Goal: Entertainment & Leisure: Consume media (video, audio)

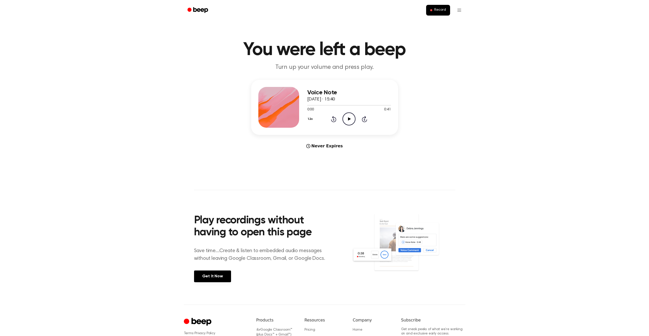
click at [348, 121] on icon "Play Audio" at bounding box center [348, 118] width 13 height 13
click at [345, 118] on icon "Play Audio" at bounding box center [348, 118] width 13 height 13
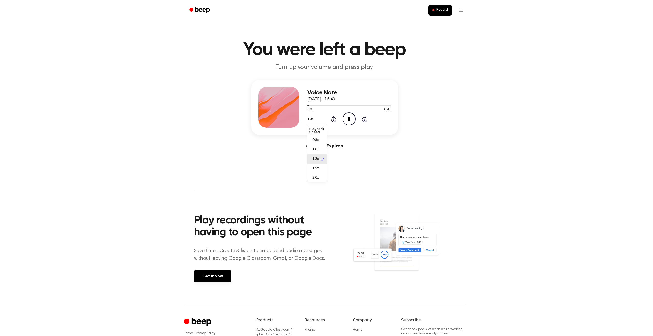
click at [310, 121] on button "1.2x" at bounding box center [310, 119] width 7 height 9
click at [314, 148] on span "1.0x" at bounding box center [315, 149] width 6 height 5
click at [310, 119] on button "1.0x" at bounding box center [311, 119] width 8 height 9
click at [315, 141] on span "0.8x" at bounding box center [315, 140] width 6 height 5
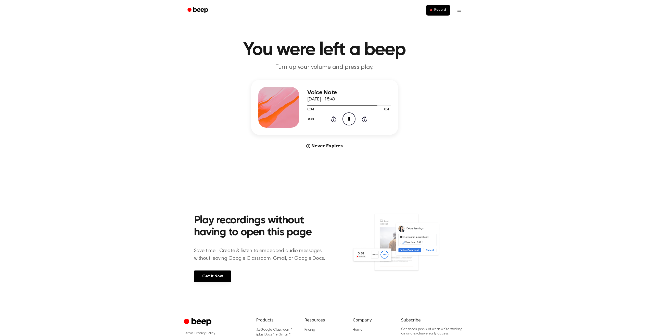
click at [306, 104] on div "Voice Note 6 May 2025 · 15:40 0:34 0:41 Your browser does not support the [obje…" at bounding box center [324, 107] width 147 height 55
click at [308, 105] on div at bounding box center [349, 105] width 84 height 1
click at [379, 105] on div at bounding box center [349, 105] width 84 height 1
click at [382, 104] on div at bounding box center [349, 105] width 84 height 4
click at [347, 119] on icon "Play Audio" at bounding box center [348, 118] width 13 height 13
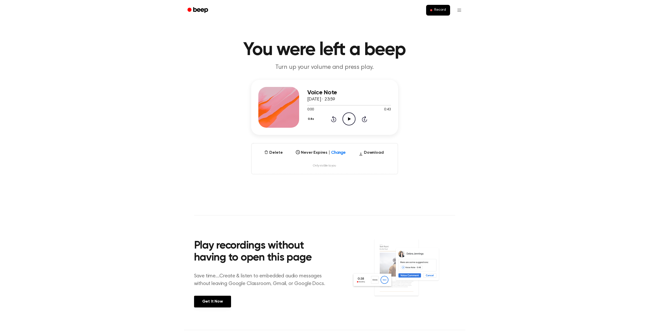
click at [344, 120] on icon "Play Audio" at bounding box center [348, 118] width 13 height 13
click at [349, 121] on icon "Play Audio" at bounding box center [348, 118] width 13 height 13
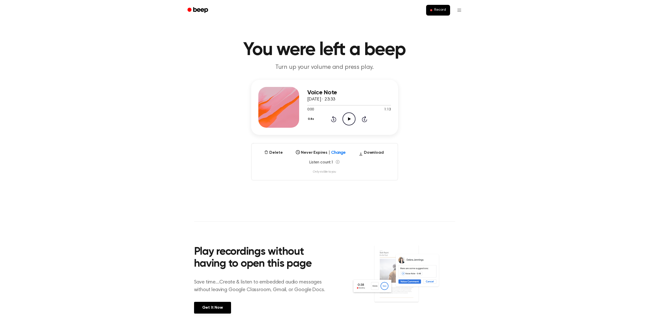
click at [349, 120] on icon "Play Audio" at bounding box center [348, 118] width 13 height 13
click at [313, 118] on button "0.8x" at bounding box center [311, 119] width 9 height 9
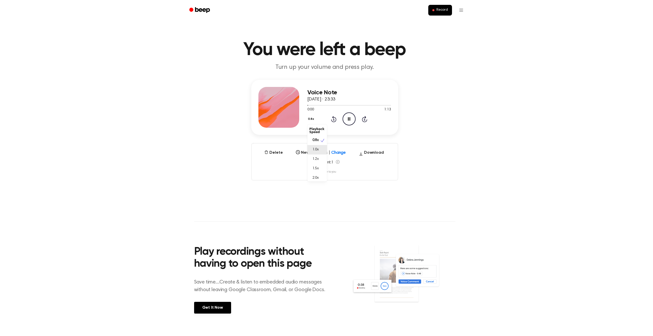
click at [322, 146] on div "1.0x" at bounding box center [317, 149] width 20 height 9
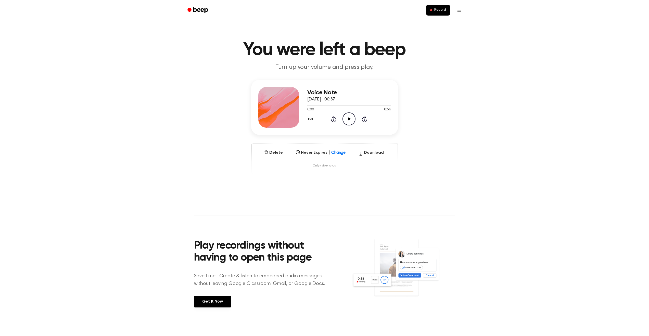
click at [347, 119] on icon "Play Audio" at bounding box center [348, 118] width 13 height 13
